Goal: Task Accomplishment & Management: Manage account settings

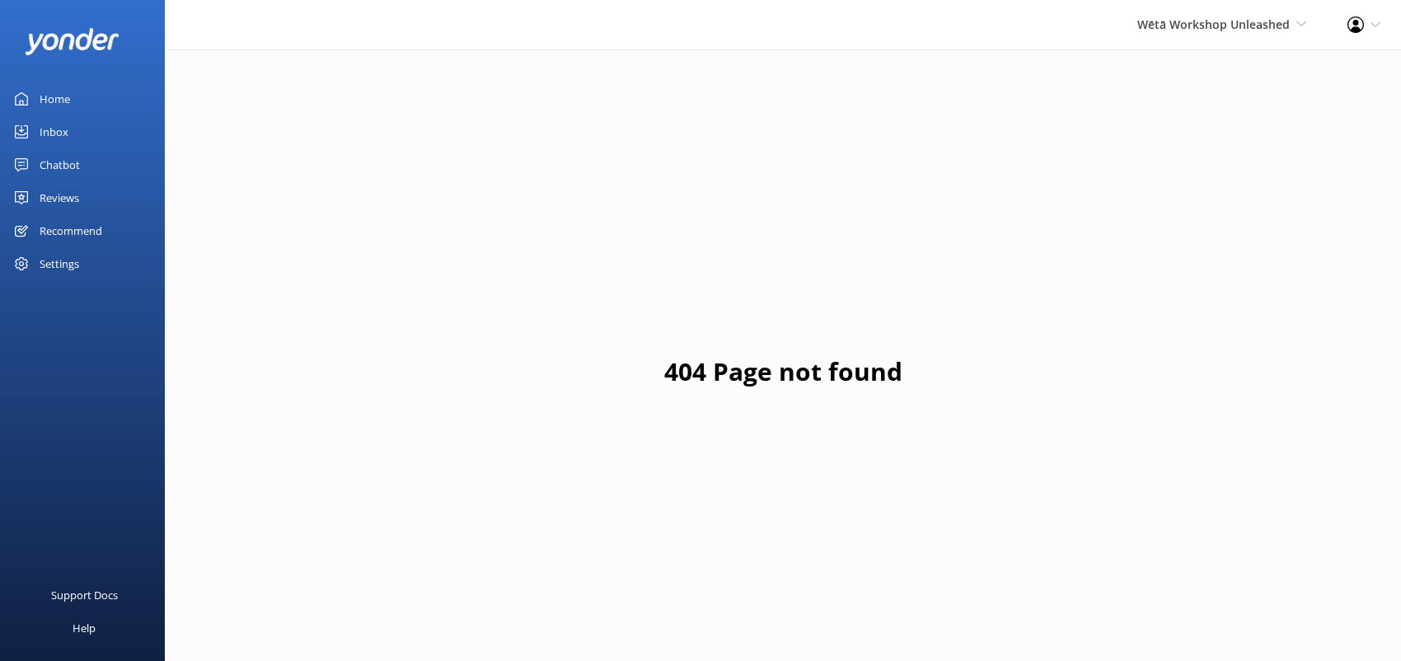
click at [71, 257] on div "Settings" at bounding box center [60, 263] width 40 height 33
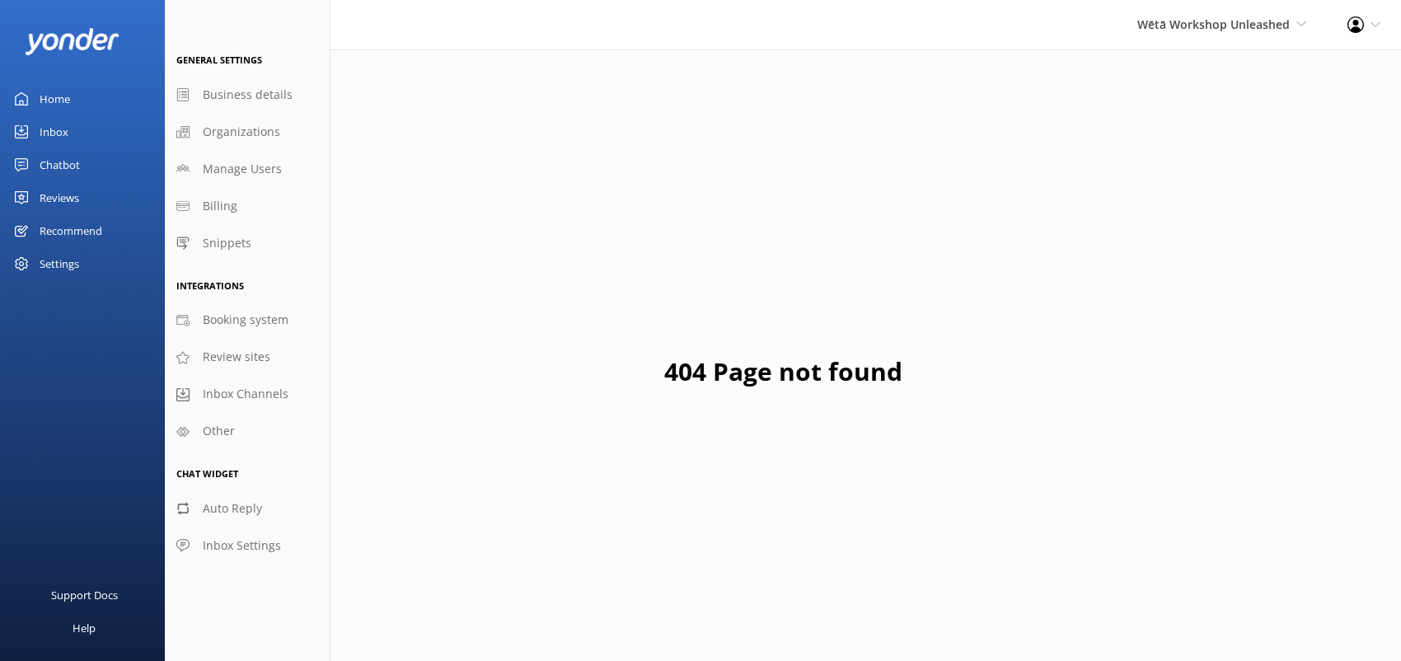
click at [1380, 23] on div "Profile Settings Logout" at bounding box center [1364, 24] width 74 height 49
click at [215, 177] on span "Manage Users" at bounding box center [242, 169] width 79 height 18
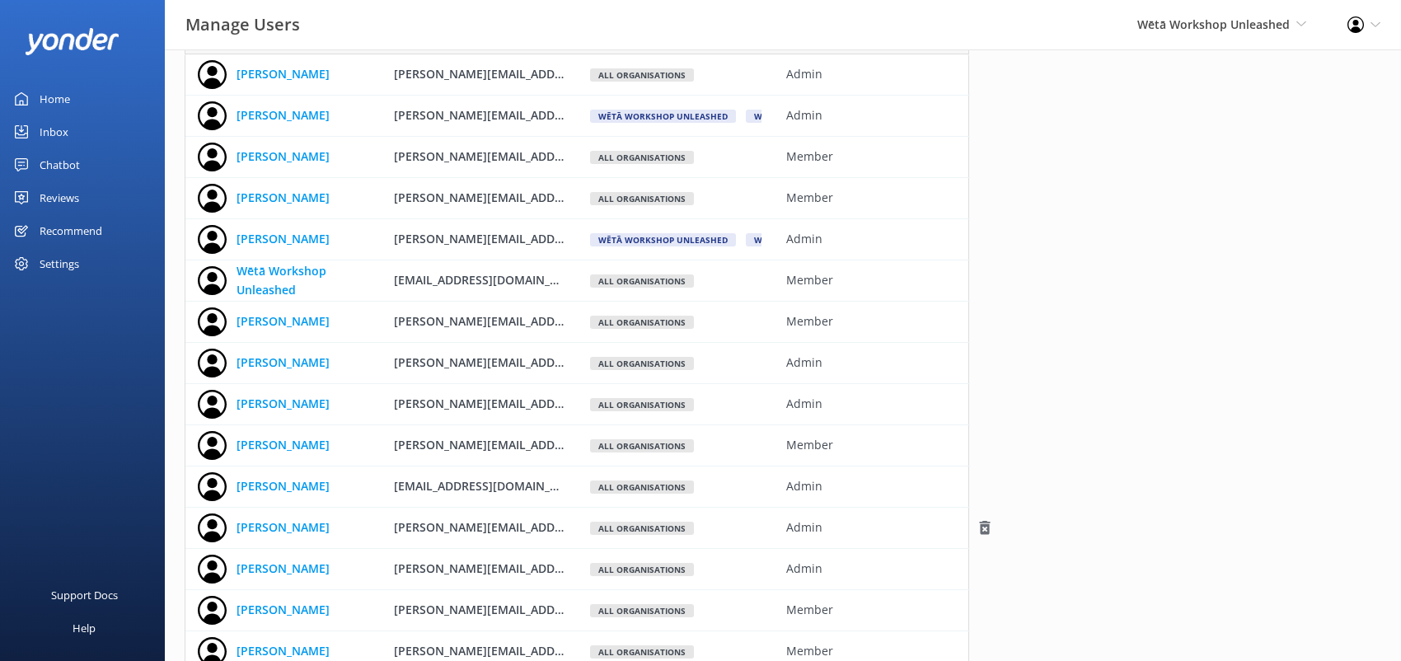
scroll to position [238, 0]
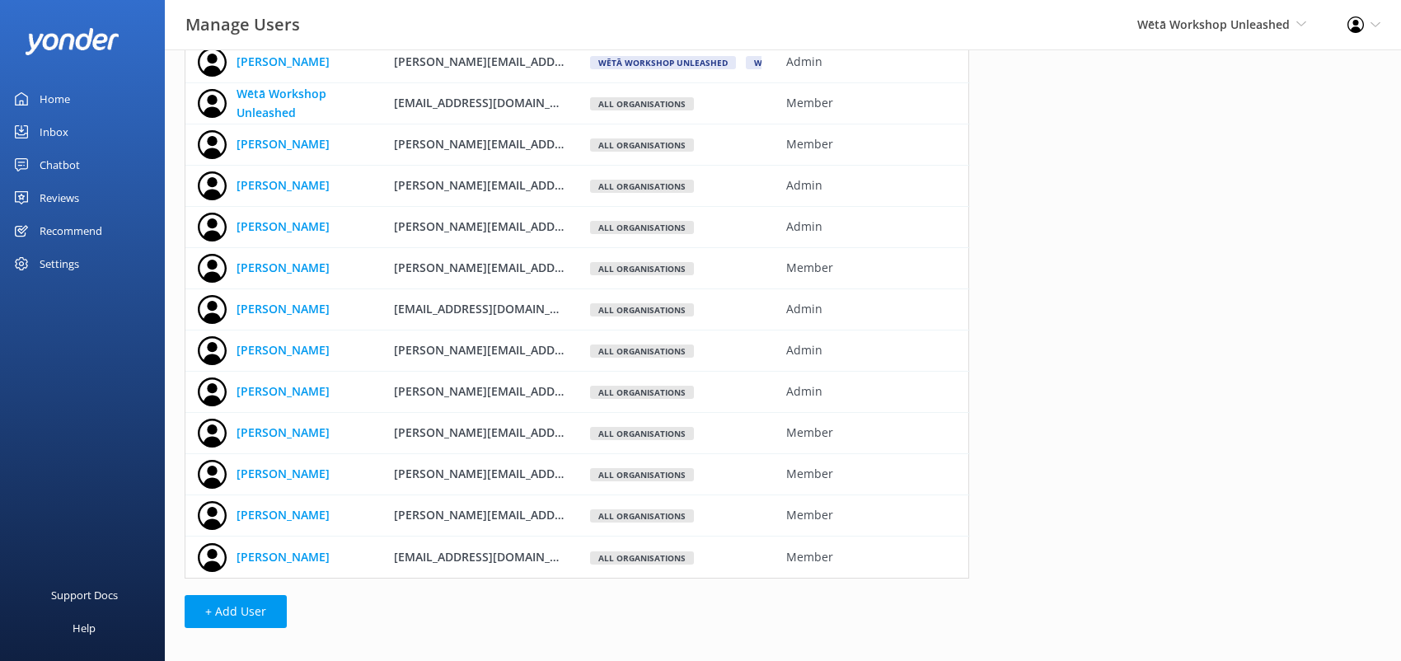
click at [262, 633] on div "Name Email Notifications Role [PERSON_NAME] [PERSON_NAME][EMAIL_ADDRESS][PERSON…" at bounding box center [577, 235] width 824 height 849
click at [255, 611] on button "+ Add User" at bounding box center [236, 611] width 102 height 33
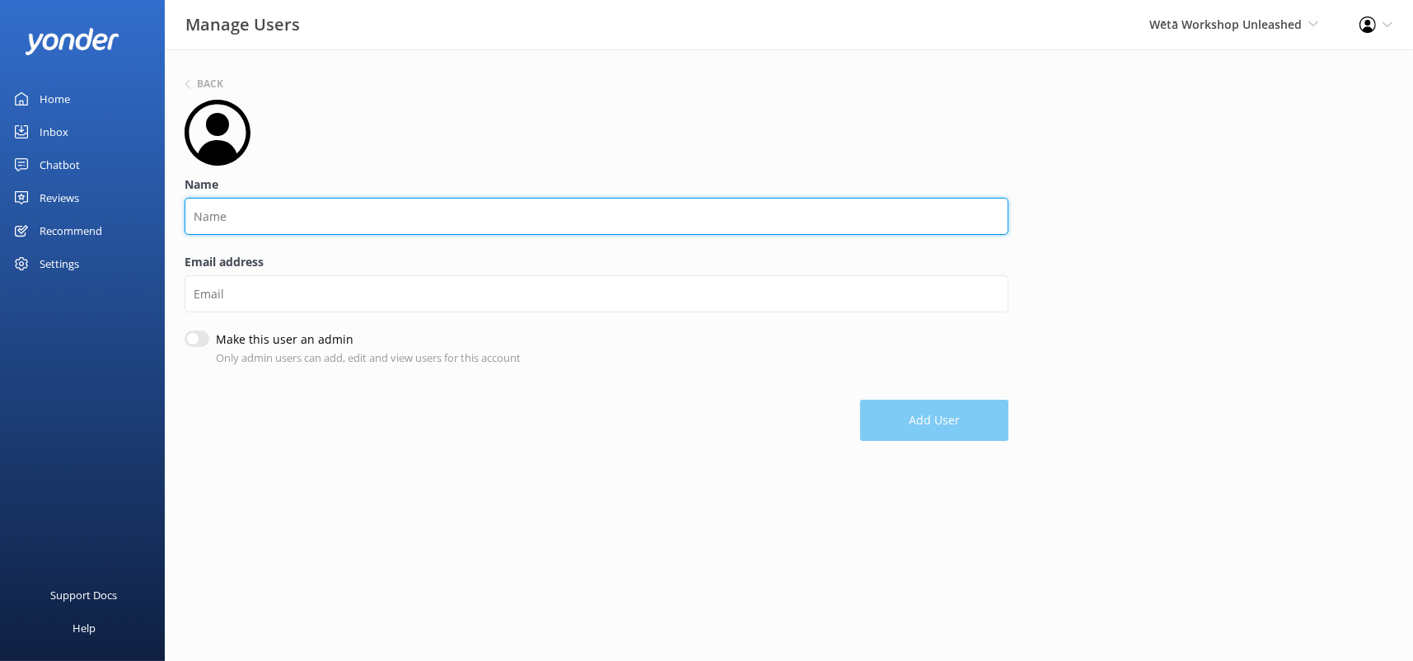
click at [593, 211] on input "Name" at bounding box center [597, 216] width 824 height 37
type input "bookings"
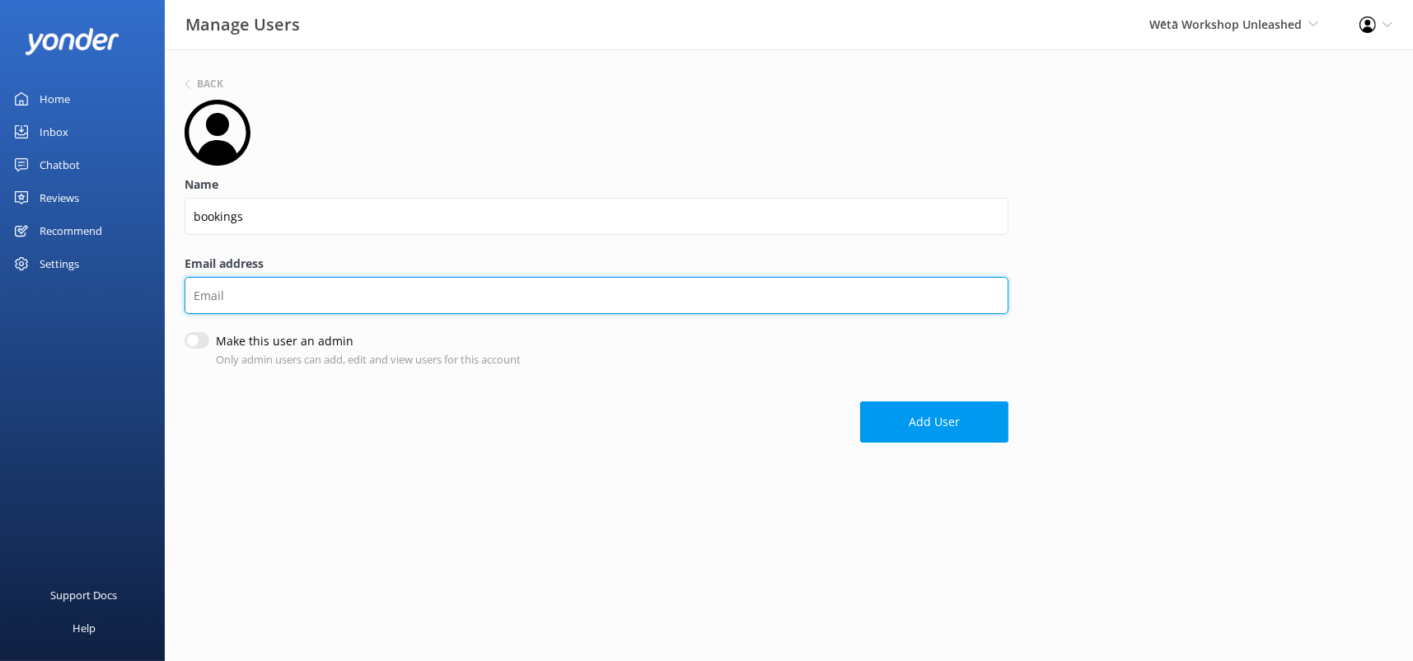
click at [419, 291] on input "Email address" at bounding box center [597, 295] width 824 height 37
type input "[EMAIL_ADDRESS][DOMAIN_NAME]"
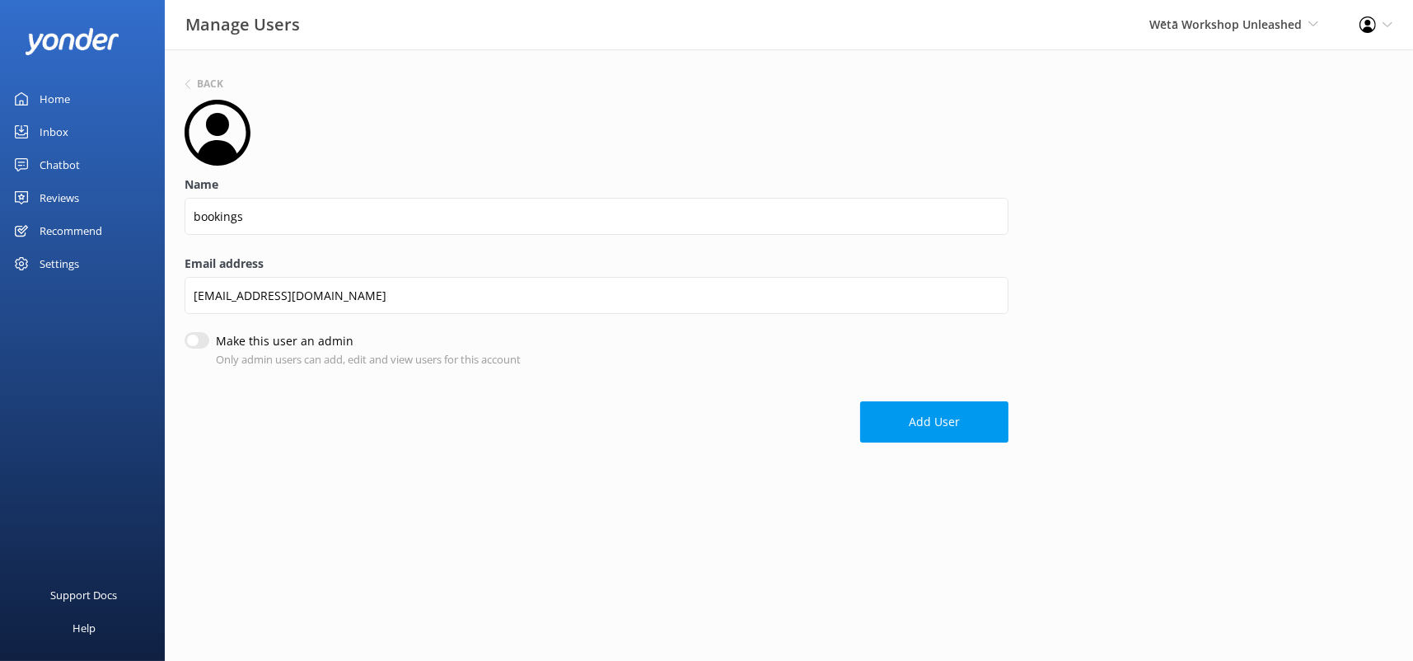
click at [207, 346] on div "Make this user an admin Only admin users can add, edit and view users for this …" at bounding box center [597, 349] width 824 height 35
click at [201, 346] on input "Make this user an admin" at bounding box center [197, 342] width 25 height 16
checkbox input "true"
click at [979, 440] on button "Add User" at bounding box center [934, 423] width 148 height 41
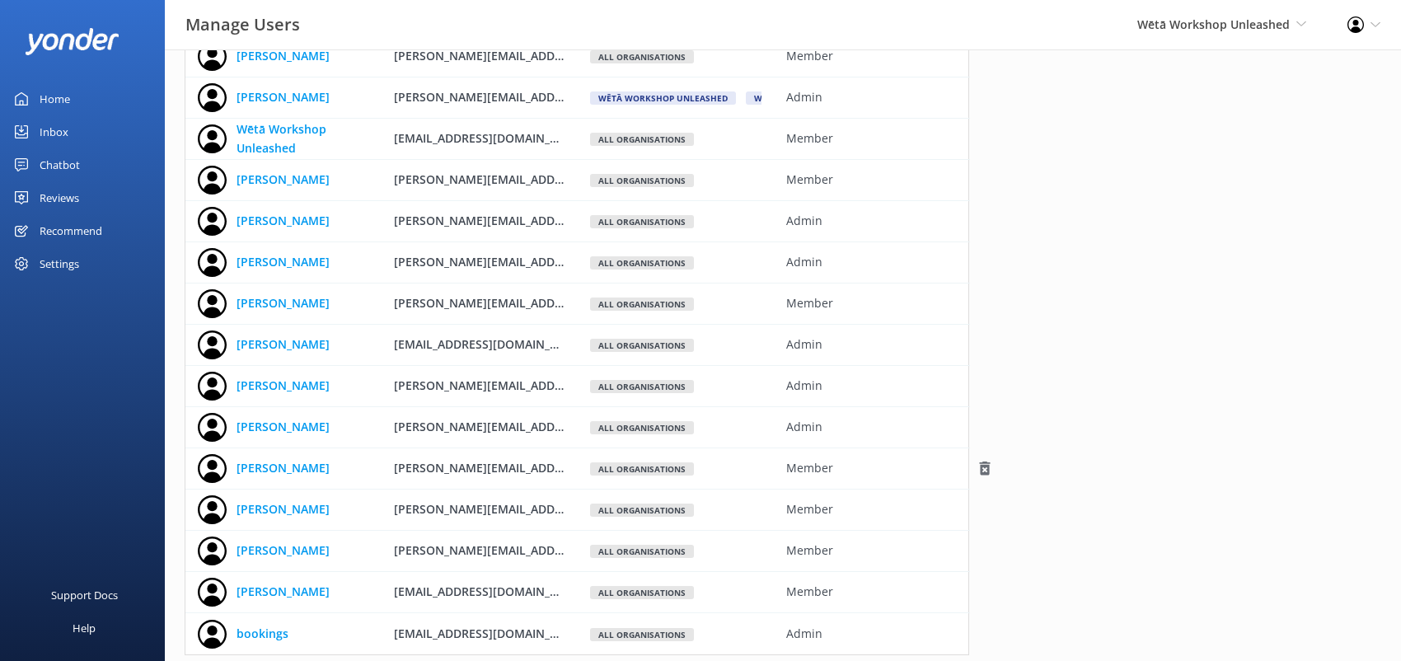
scroll to position [279, 0]
